Goal: Transaction & Acquisition: Purchase product/service

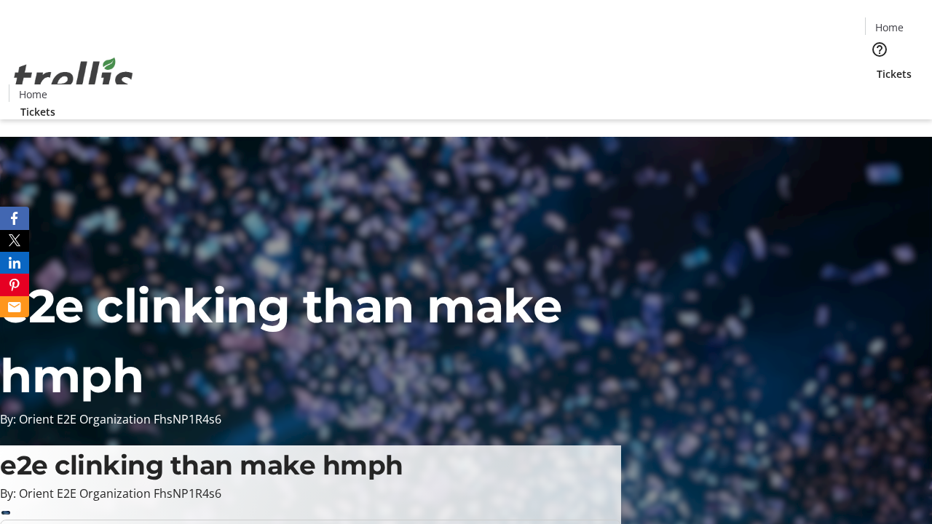
click at [877, 66] on span "Tickets" at bounding box center [894, 73] width 35 height 15
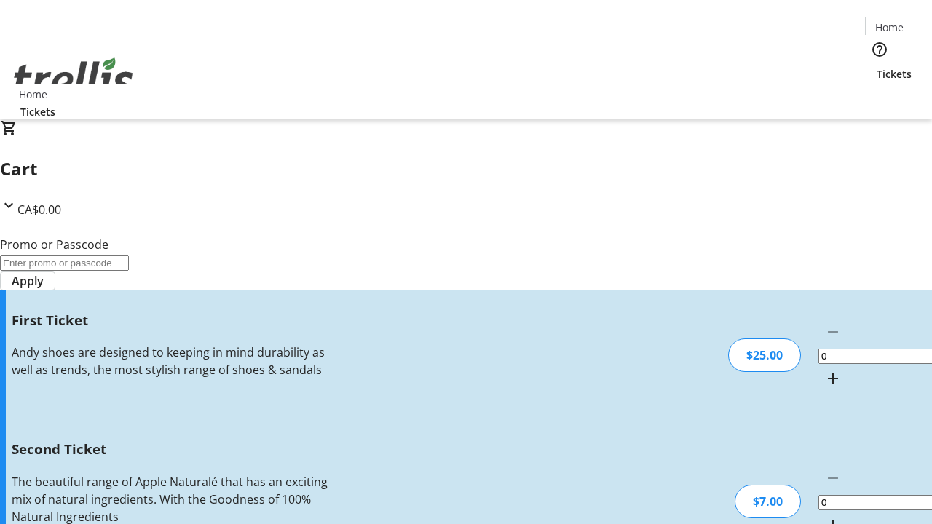
click at [824, 370] on mat-icon "Increment by one" at bounding box center [832, 378] width 17 height 17
type input "1"
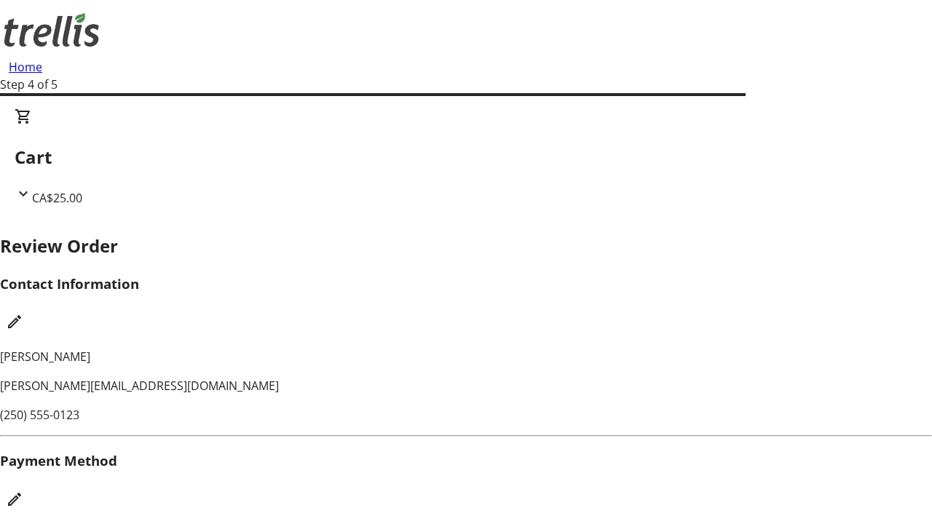
click at [23, 491] on mat-icon "Edit Payment Method" at bounding box center [14, 499] width 17 height 17
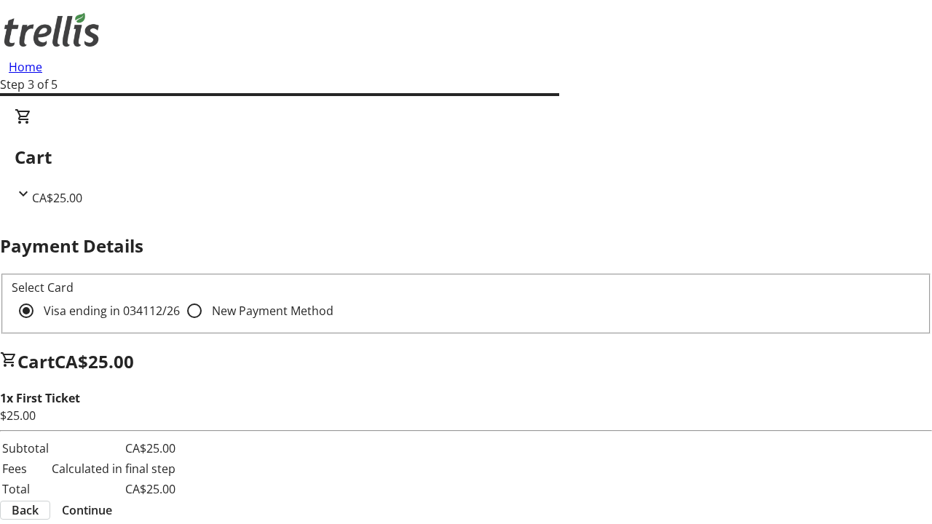
click at [180, 296] on input "New Payment Method" at bounding box center [194, 310] width 29 height 29
radio input "true"
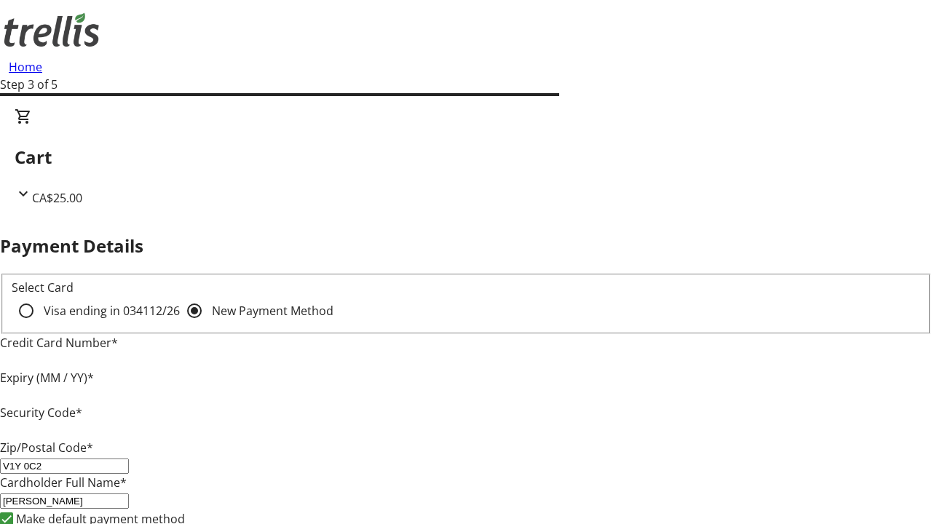
type input "V1Y 0C2"
